Goal: Find specific page/section: Find specific page/section

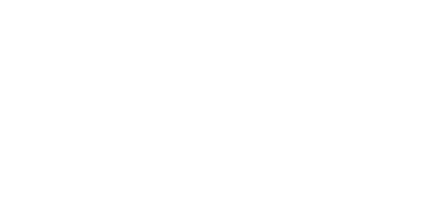
scroll to position [5, 6]
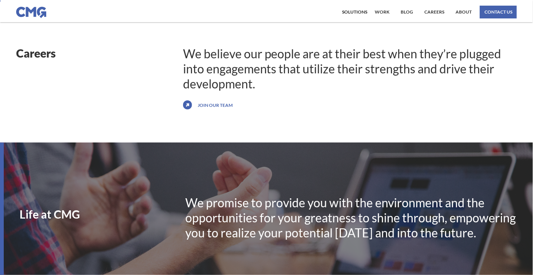
scroll to position [32, 0]
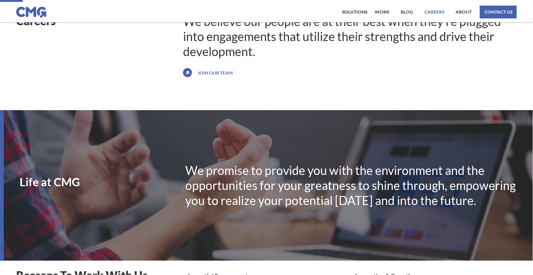
click at [426, 11] on link "Careers" at bounding box center [434, 12] width 24 height 13
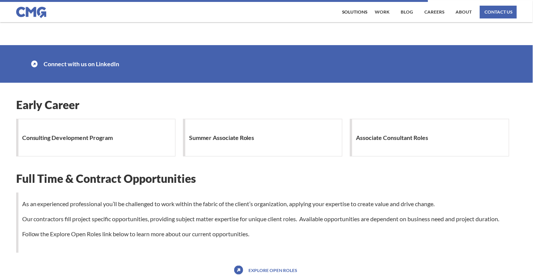
scroll to position [662, 0]
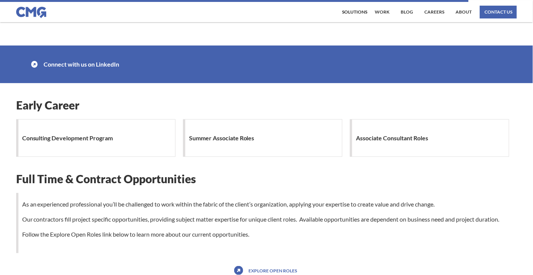
click at [48, 135] on h1 "Consulting Development Program" at bounding box center [69, 137] width 95 height 15
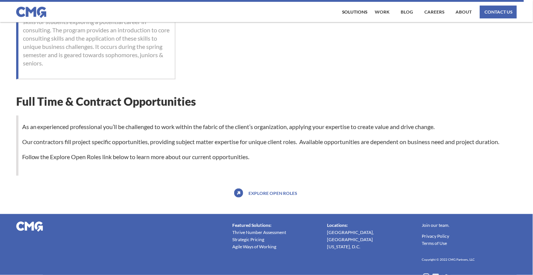
scroll to position [815, 0]
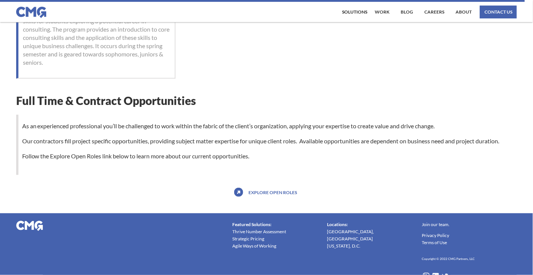
click at [257, 190] on link "Explore open roles" at bounding box center [273, 192] width 52 height 12
